Goal: Transaction & Acquisition: Purchase product/service

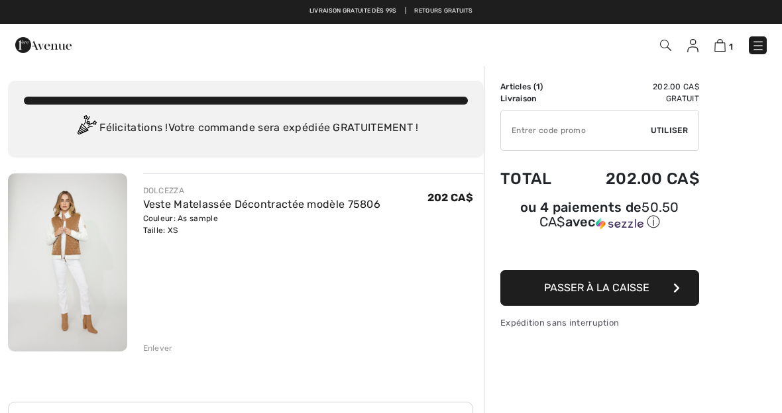
click at [722, 60] on div "1 Commander 1 Un item a été ajouté à votre panier d'achat. Commander" at bounding box center [391, 45] width 782 height 42
click at [720, 52] on img at bounding box center [719, 45] width 11 height 13
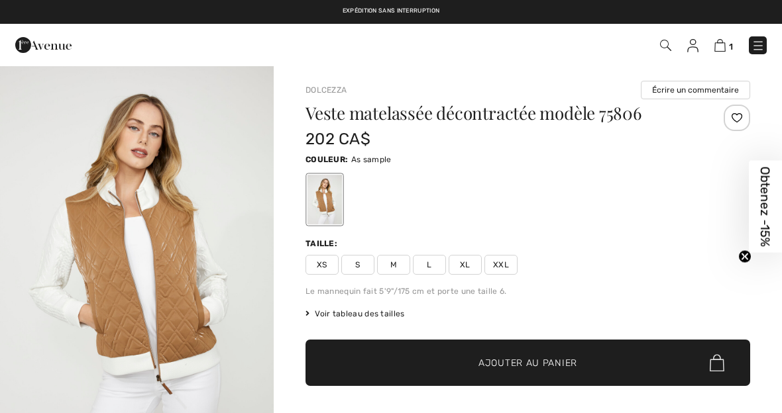
checkbox input "true"
click at [720, 50] on img at bounding box center [719, 45] width 11 height 13
